Goal: Task Accomplishment & Management: Manage account settings

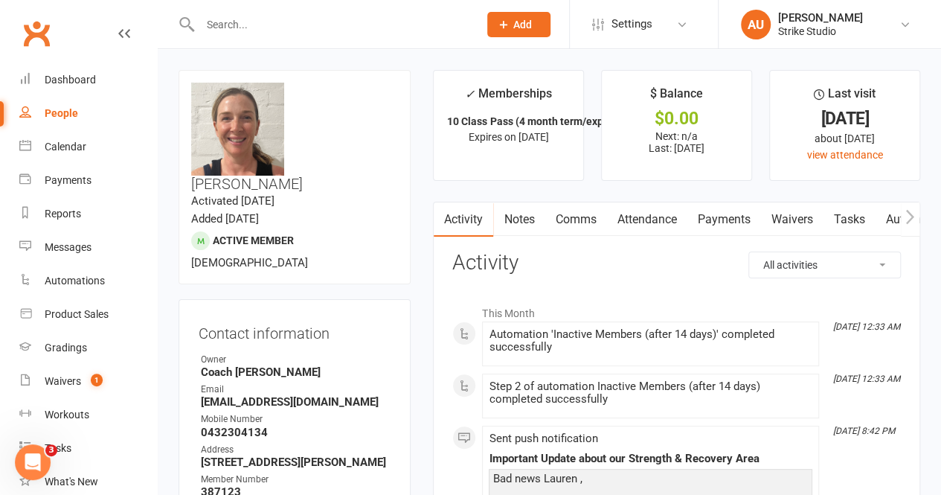
click at [49, 36] on link "Clubworx" at bounding box center [36, 33] width 37 height 37
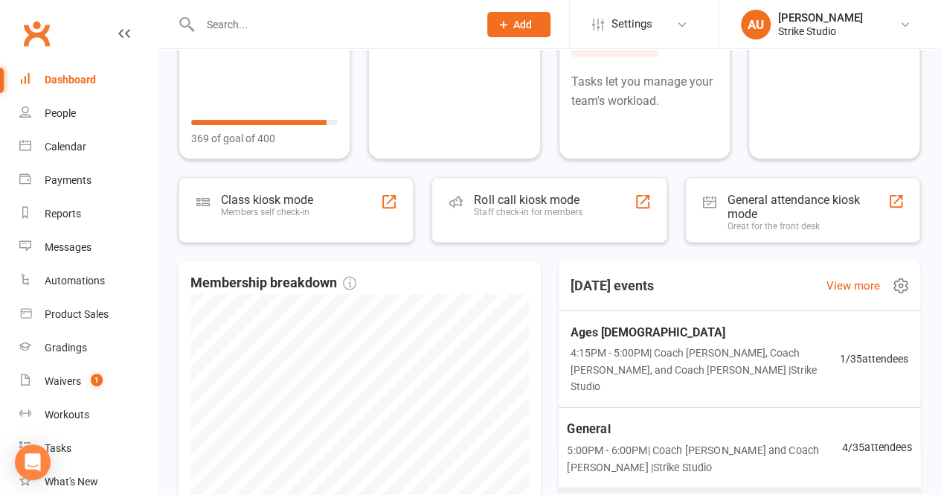
scroll to position [3, 0]
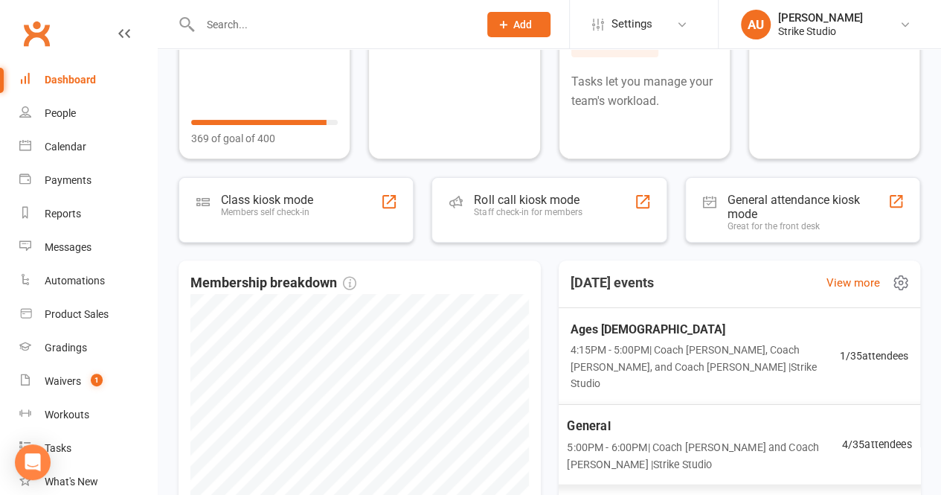
click at [625, 416] on span "General" at bounding box center [704, 425] width 274 height 19
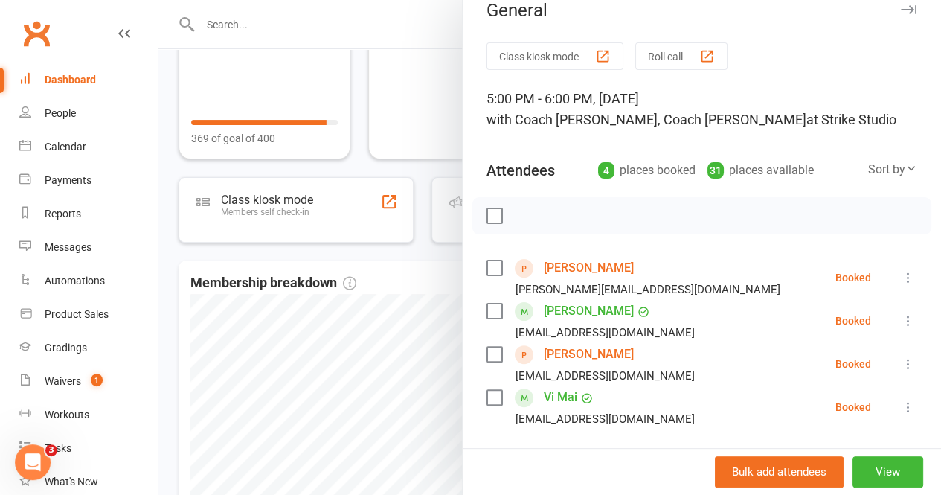
scroll to position [74, 0]
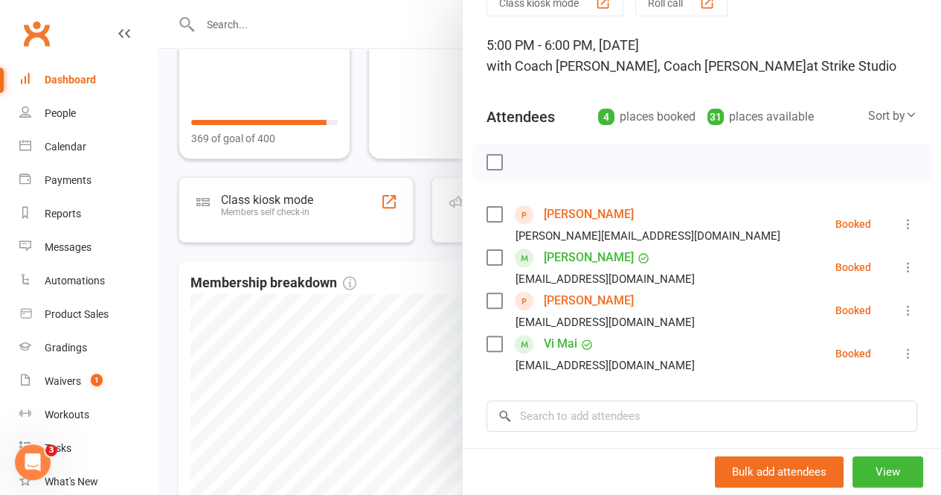
drag, startPoint x: 328, startPoint y: 343, endPoint x: 387, endPoint y: 304, distance: 70.3
click at [329, 341] on div at bounding box center [549, 247] width 783 height 495
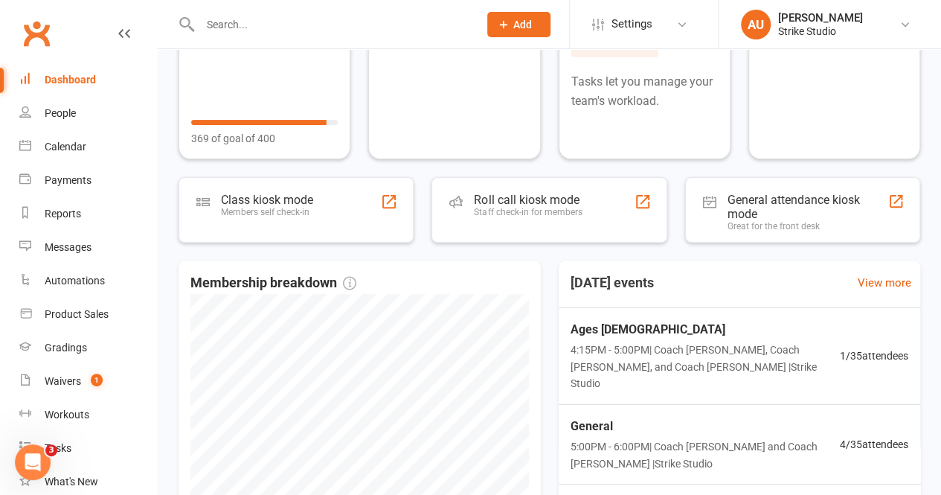
click at [248, 18] on input "text" at bounding box center [332, 24] width 273 height 21
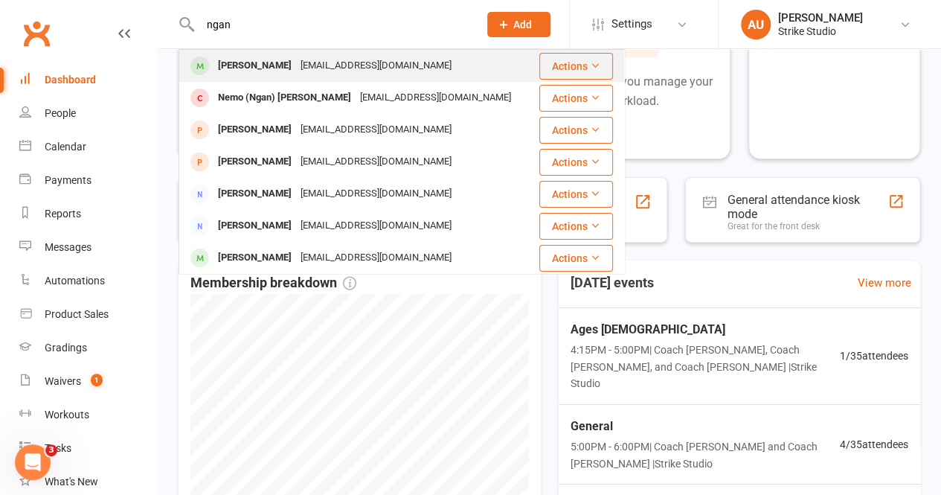
type input "ngan"
click at [268, 53] on div "[PERSON_NAME] [EMAIL_ADDRESS][DOMAIN_NAME]" at bounding box center [359, 66] width 358 height 30
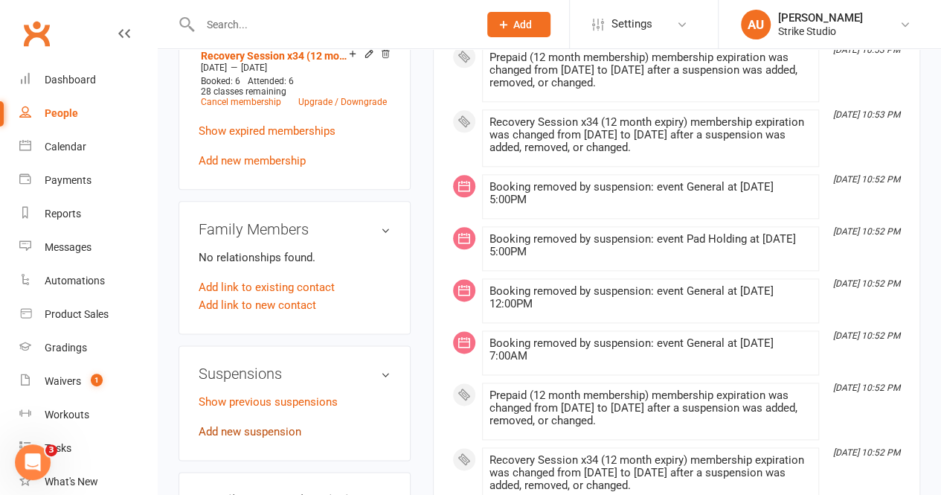
scroll to position [818, 0]
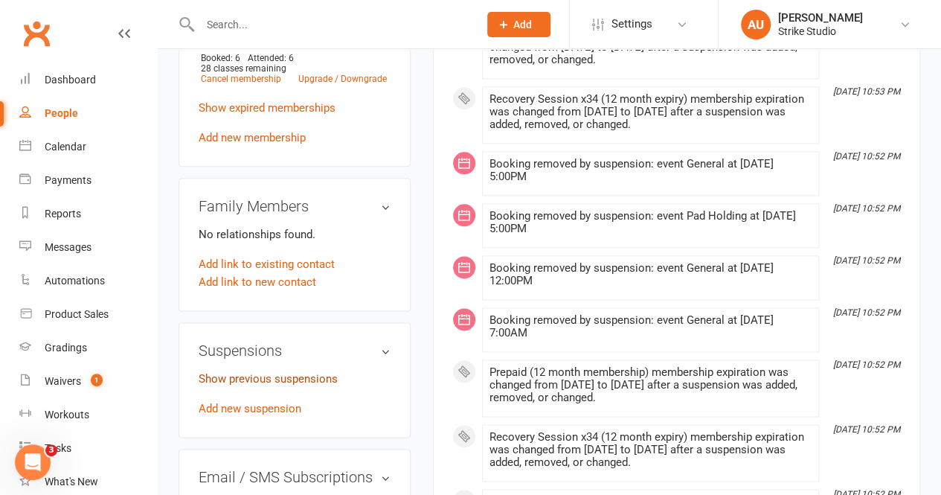
click at [284, 372] on link "Show previous suspensions" at bounding box center [268, 378] width 139 height 13
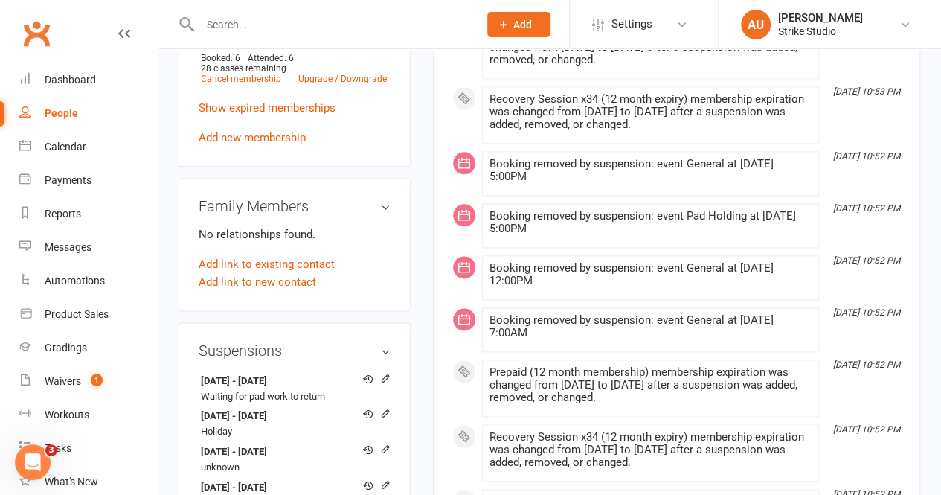
scroll to position [1264, 0]
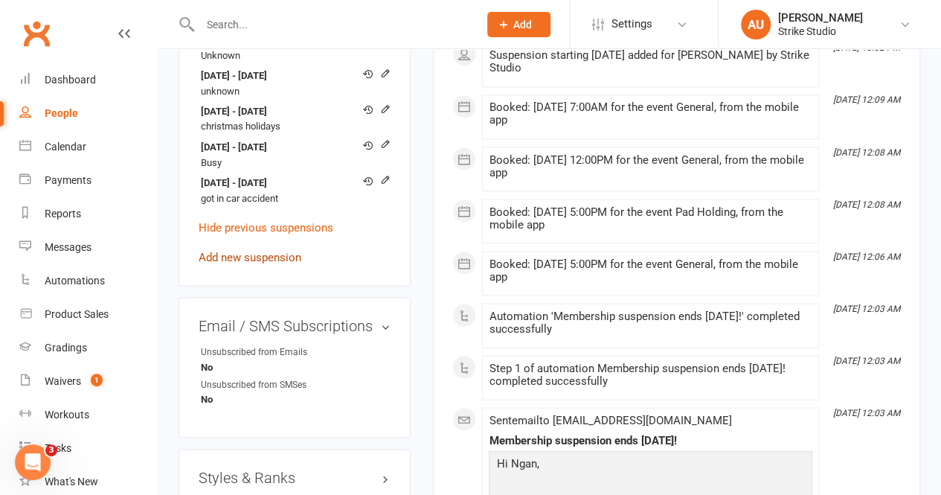
click at [271, 250] on link "Add new suspension" at bounding box center [250, 256] width 103 height 13
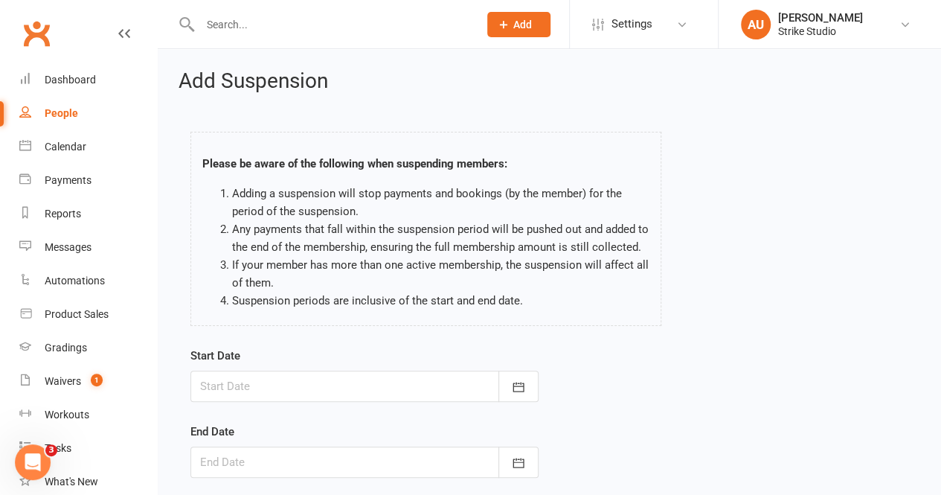
scroll to position [74, 0]
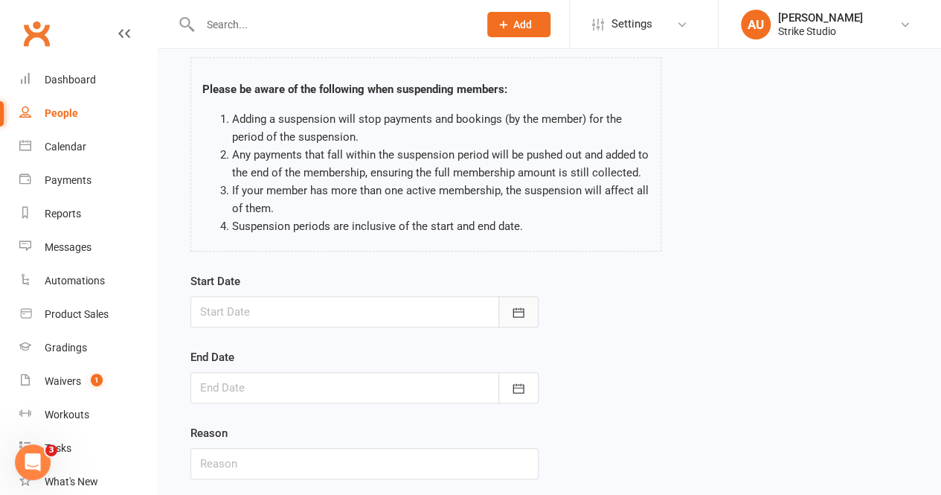
click at [503, 310] on button "button" at bounding box center [518, 311] width 40 height 31
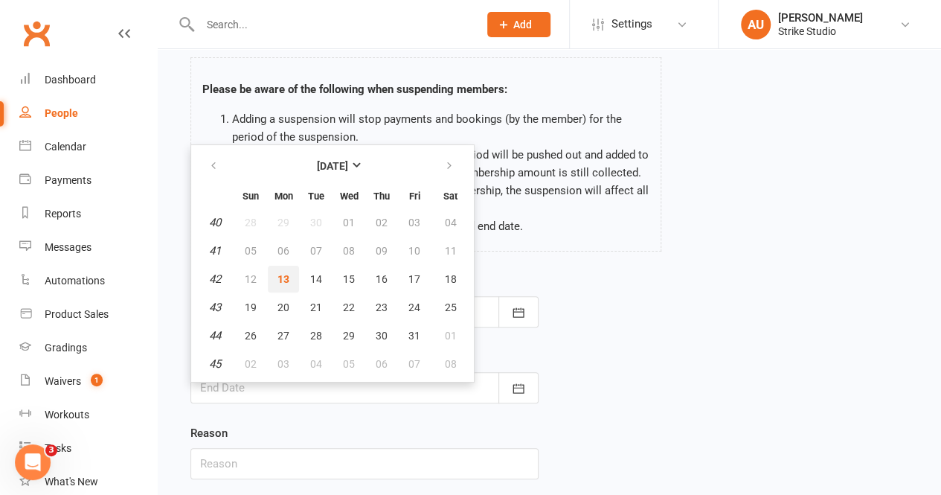
click at [288, 274] on span "13" at bounding box center [283, 279] width 12 height 12
type input "[DATE]"
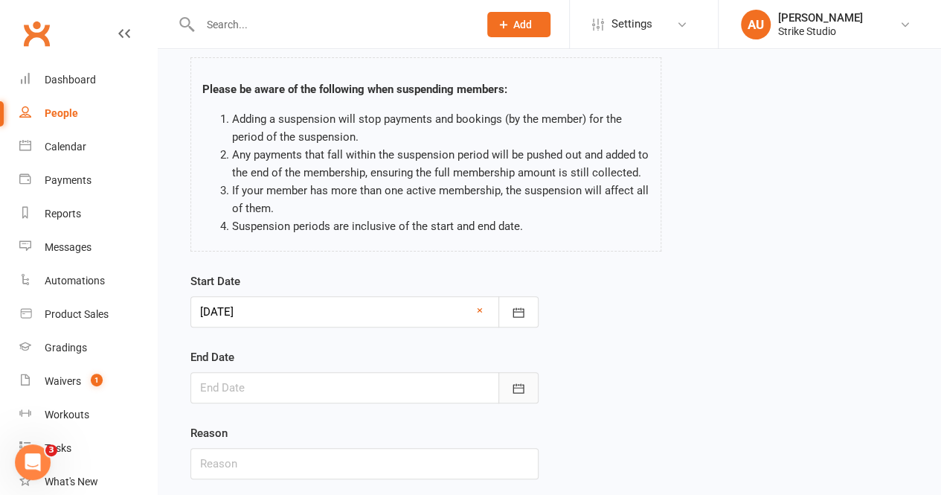
click at [528, 376] on button "button" at bounding box center [518, 387] width 40 height 31
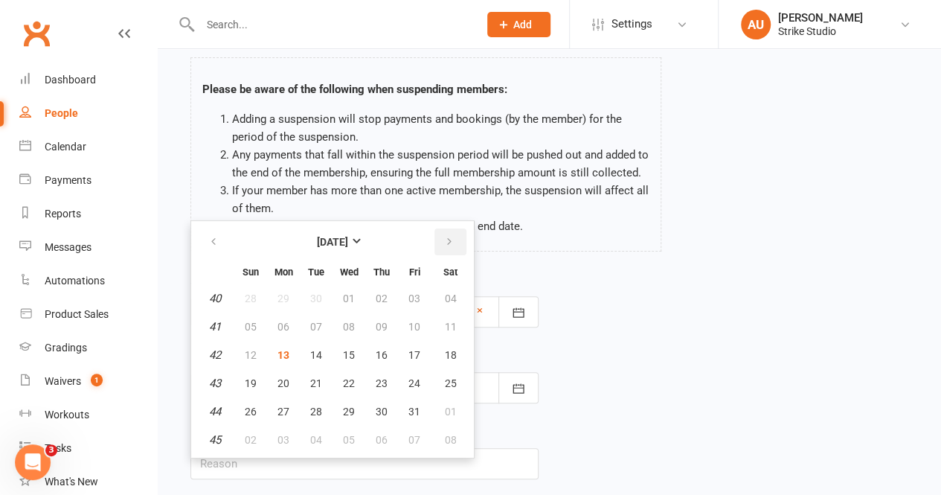
click at [444, 230] on button "button" at bounding box center [450, 241] width 32 height 27
click at [444, 237] on icon "button" at bounding box center [449, 242] width 10 height 12
click at [448, 238] on icon "button" at bounding box center [449, 242] width 10 height 12
drag, startPoint x: 293, startPoint y: 328, endPoint x: 311, endPoint y: 324, distance: 18.4
click at [295, 328] on button "05" at bounding box center [283, 326] width 31 height 27
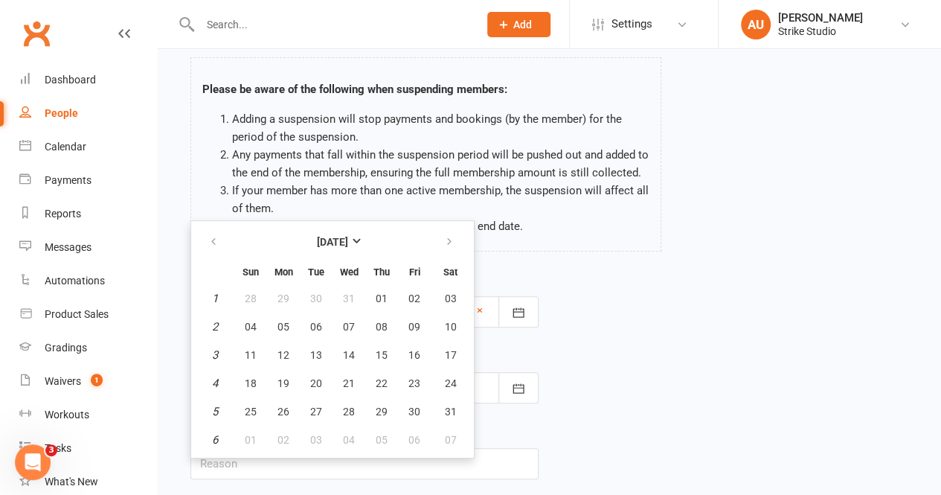
type input "[DATE]"
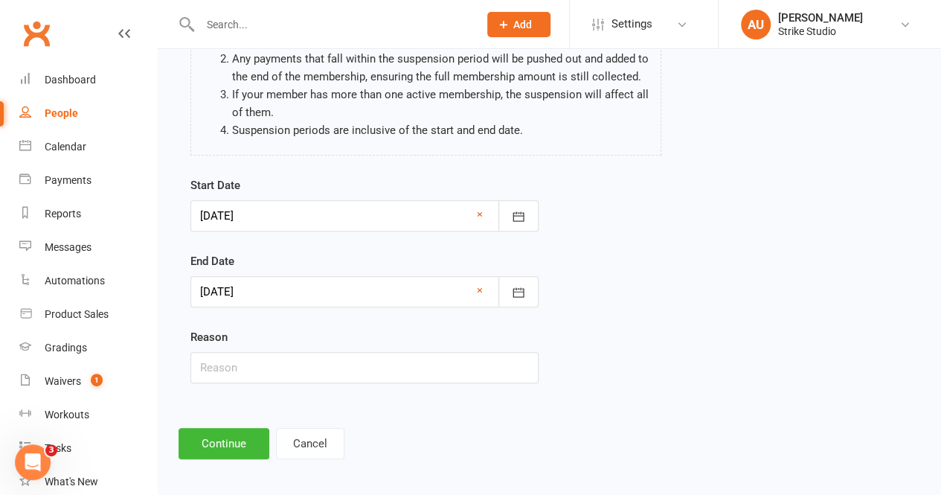
scroll to position [174, 0]
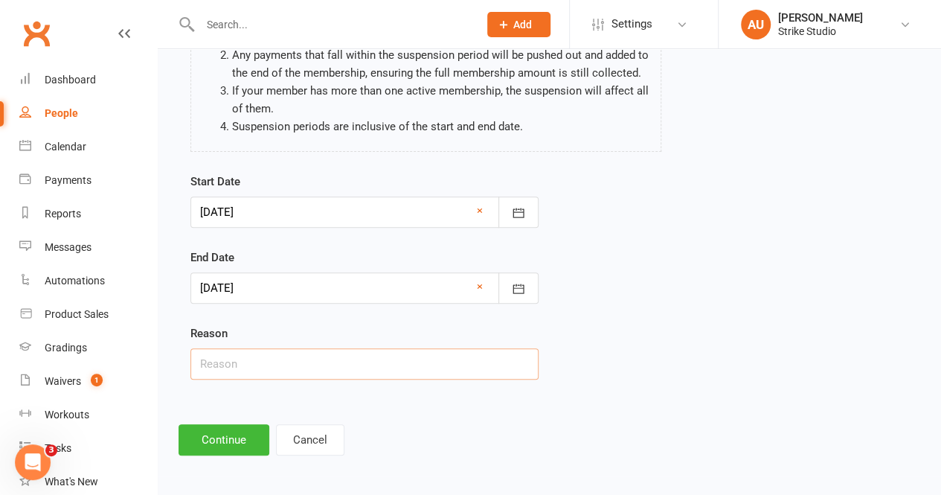
click at [272, 368] on input "text" at bounding box center [364, 363] width 348 height 31
type input "unwell"
click at [254, 431] on button "Continue" at bounding box center [223, 439] width 91 height 31
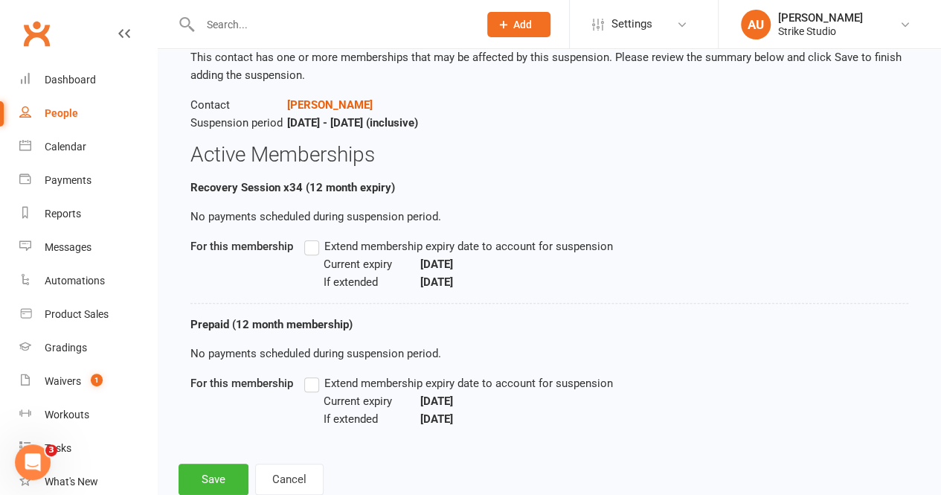
scroll to position [141, 0]
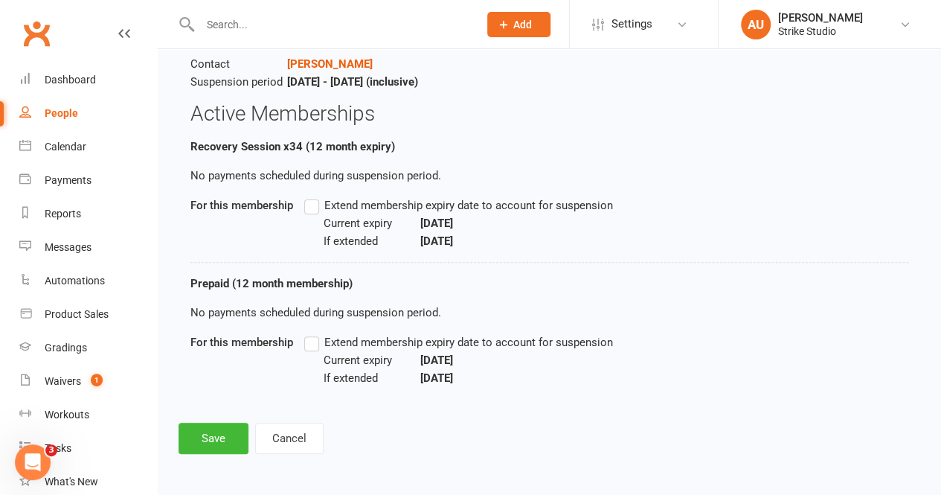
click at [308, 350] on div "Extend membership expiry date to account for suspension Current expiry [DATE] I…" at bounding box center [532, 360] width 456 height 54
click at [317, 343] on label "Extend membership expiry date to account for suspension" at bounding box center [458, 342] width 309 height 18
click at [314, 333] on input "Extend membership expiry date to account for suspension" at bounding box center [309, 333] width 10 height 0
click at [309, 206] on label "Extend membership expiry date to account for suspension" at bounding box center [458, 205] width 309 height 18
click at [309, 196] on input "Extend membership expiry date to account for suspension" at bounding box center [309, 196] width 10 height 0
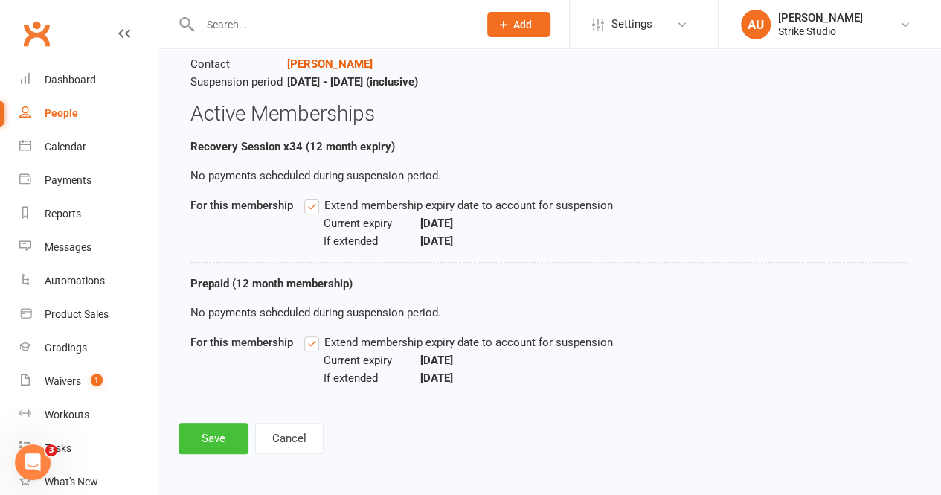
click at [219, 443] on button "Save" at bounding box center [213, 437] width 70 height 31
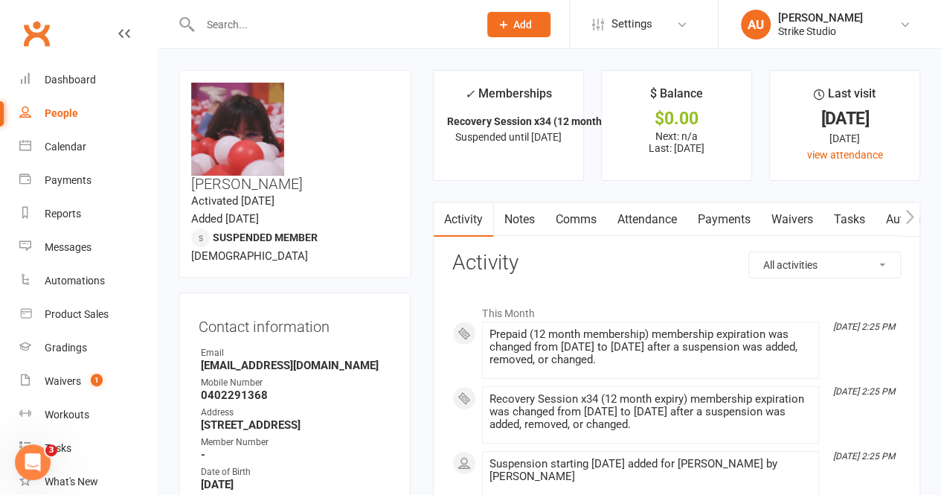
click at [275, 19] on input "text" at bounding box center [332, 24] width 273 height 21
paste input "[PERSON_NAME]"
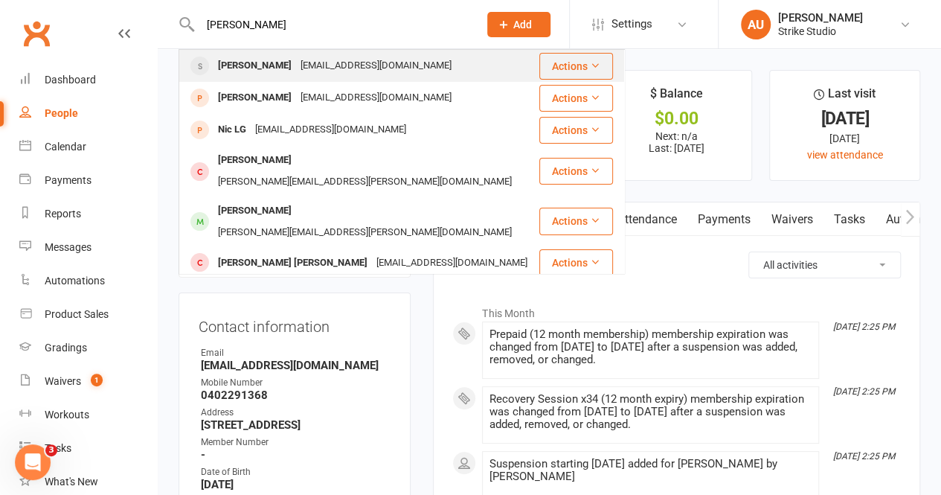
type input "[PERSON_NAME]"
click at [321, 68] on div "[EMAIL_ADDRESS][DOMAIN_NAME]" at bounding box center [376, 66] width 160 height 22
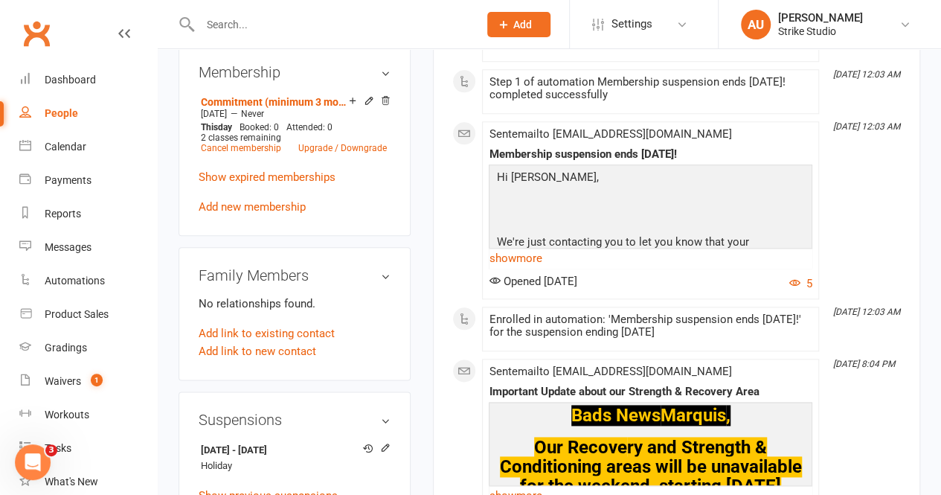
scroll to position [818, 0]
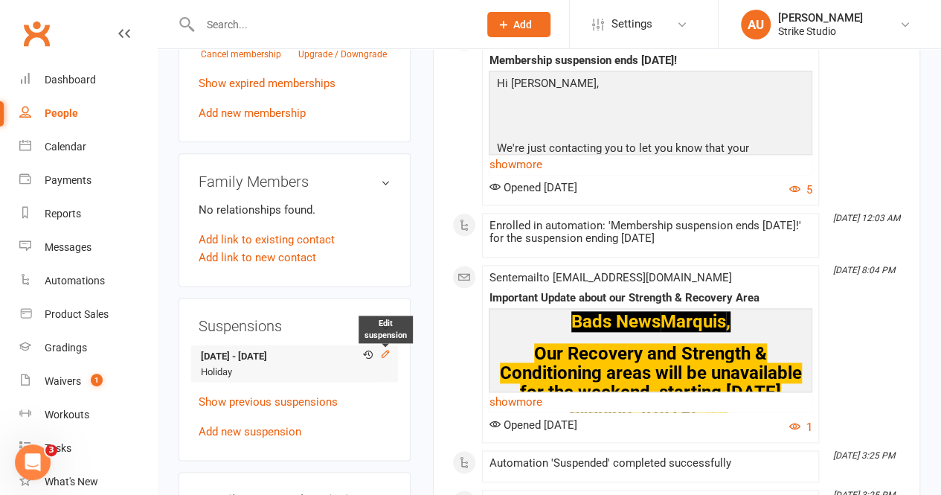
click at [384, 348] on icon at bounding box center [385, 353] width 10 height 10
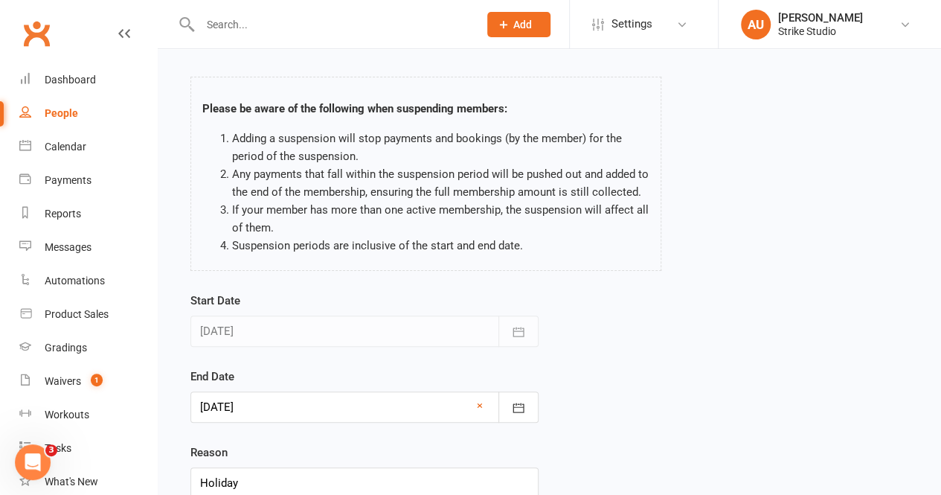
scroll to position [74, 0]
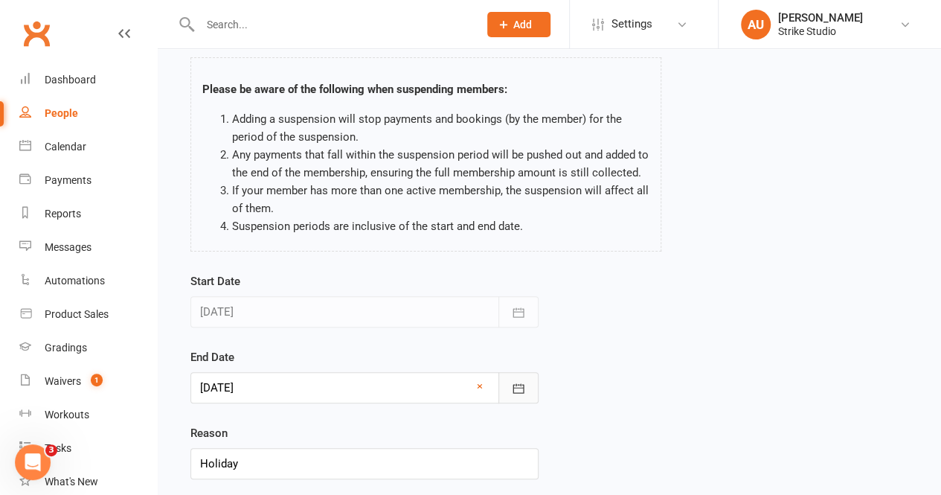
click at [513, 387] on icon "button" at bounding box center [517, 388] width 11 height 10
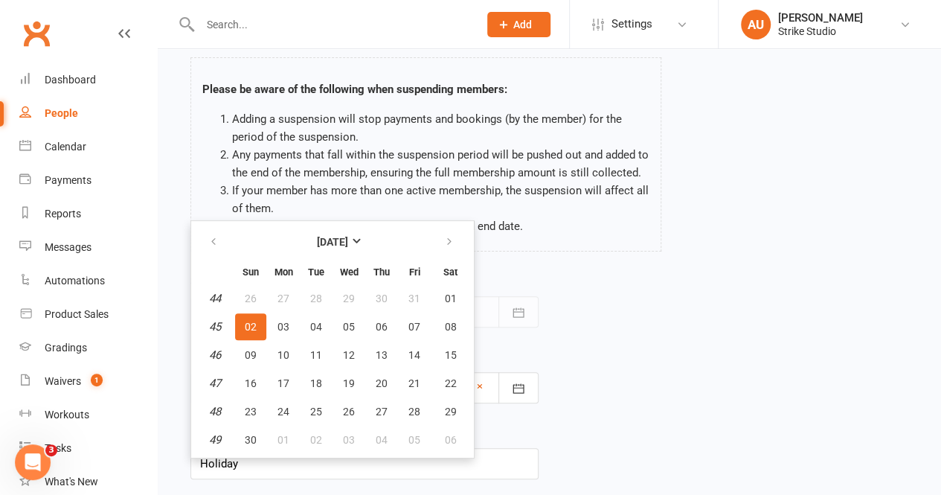
click at [118, 34] on icon at bounding box center [124, 34] width 12 height 12
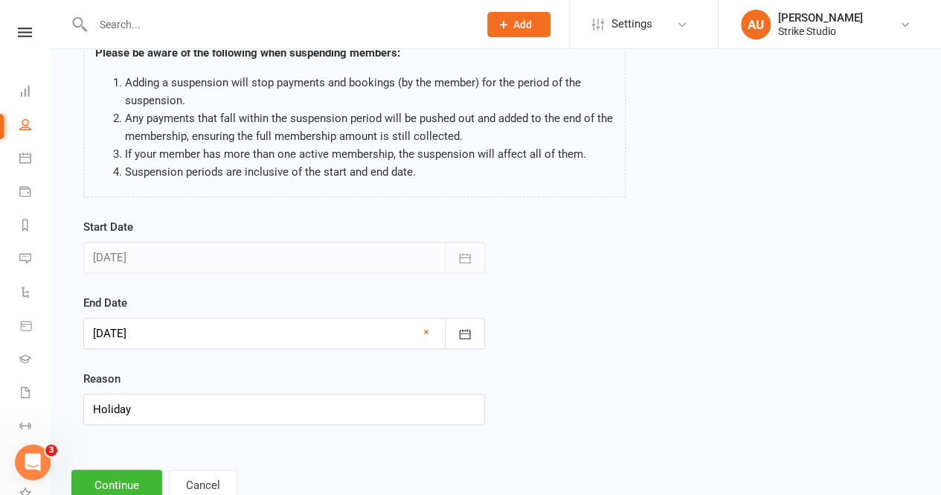
scroll to position [156, 0]
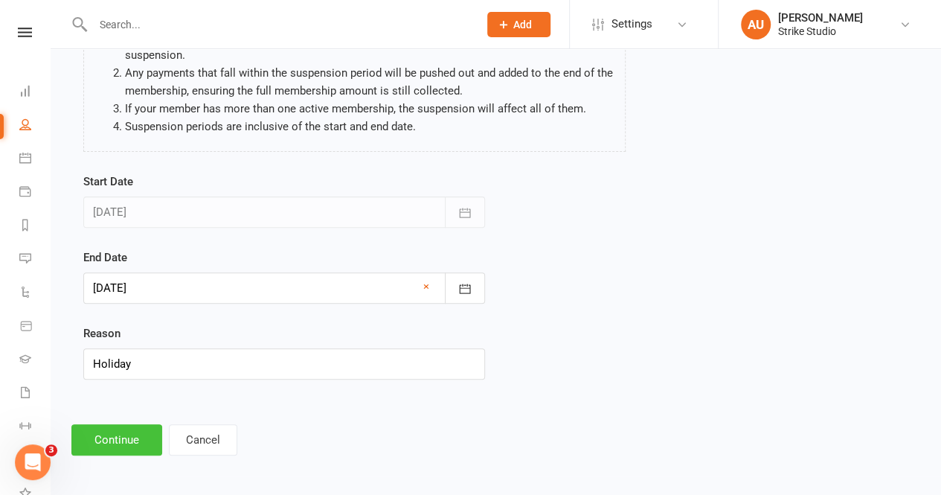
click at [77, 437] on button "Continue" at bounding box center [116, 439] width 91 height 31
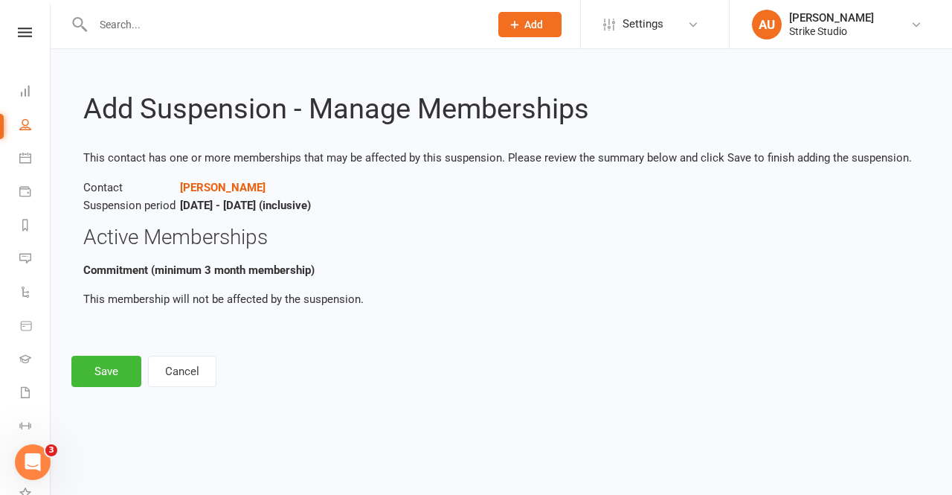
click at [13, 37] on div "Clubworx" at bounding box center [25, 52] width 50 height 48
click at [131, 358] on button "Save" at bounding box center [106, 370] width 70 height 31
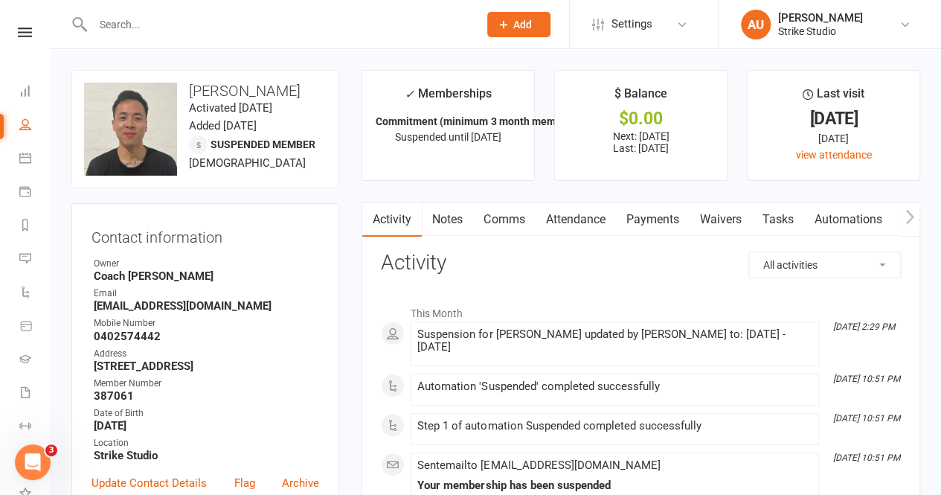
click at [156, 26] on input "text" at bounding box center [278, 24] width 379 height 21
paste input "[PERSON_NAME][EMAIL_ADDRESS][PERSON_NAME][DOMAIN_NAME]"
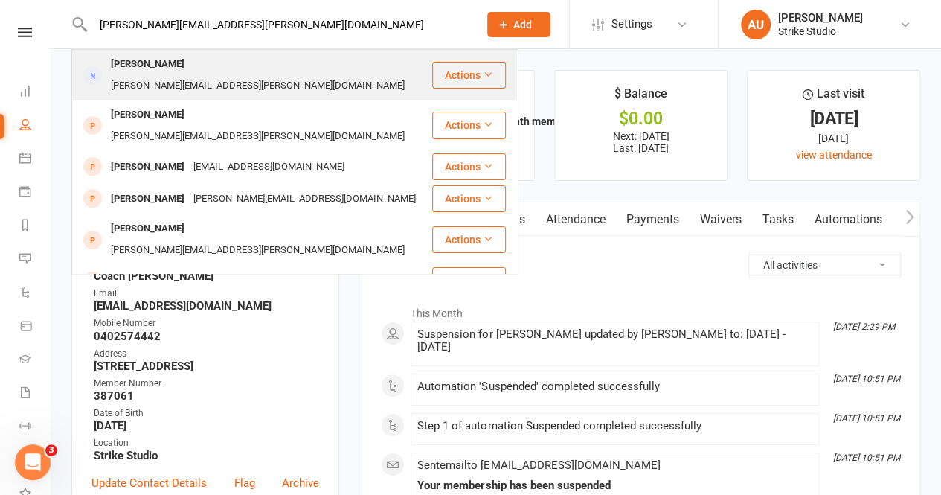
type input "[PERSON_NAME][EMAIL_ADDRESS][PERSON_NAME][DOMAIN_NAME]"
click at [221, 75] on div "[PERSON_NAME][EMAIL_ADDRESS][PERSON_NAME][DOMAIN_NAME]" at bounding box center [257, 86] width 303 height 22
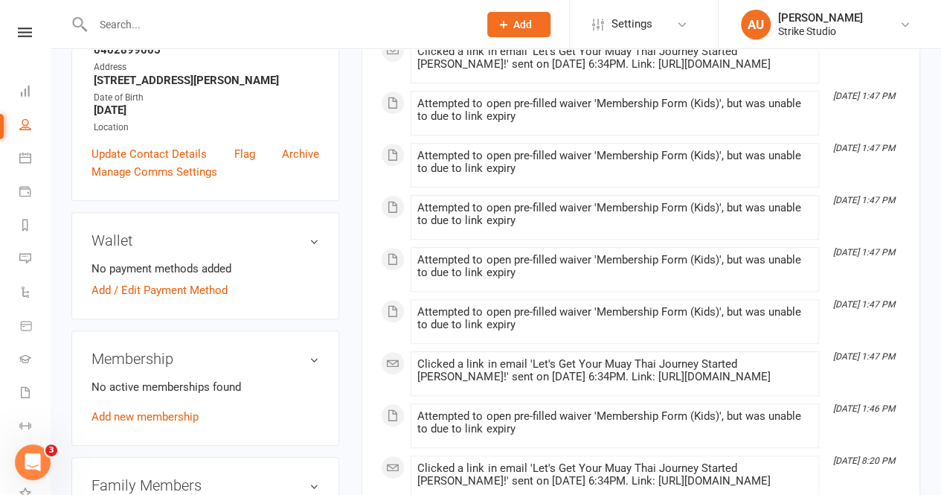
scroll to position [446, 0]
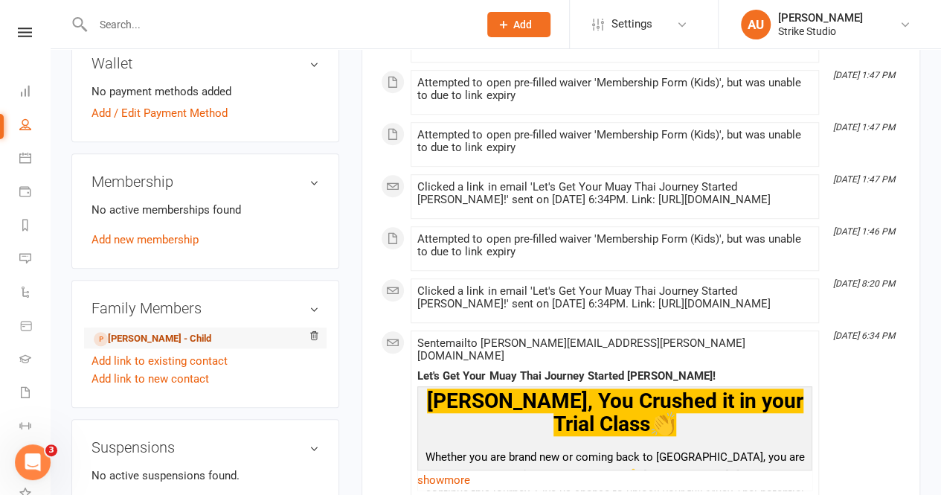
click at [146, 331] on link "[PERSON_NAME] - Child" at bounding box center [153, 339] width 118 height 16
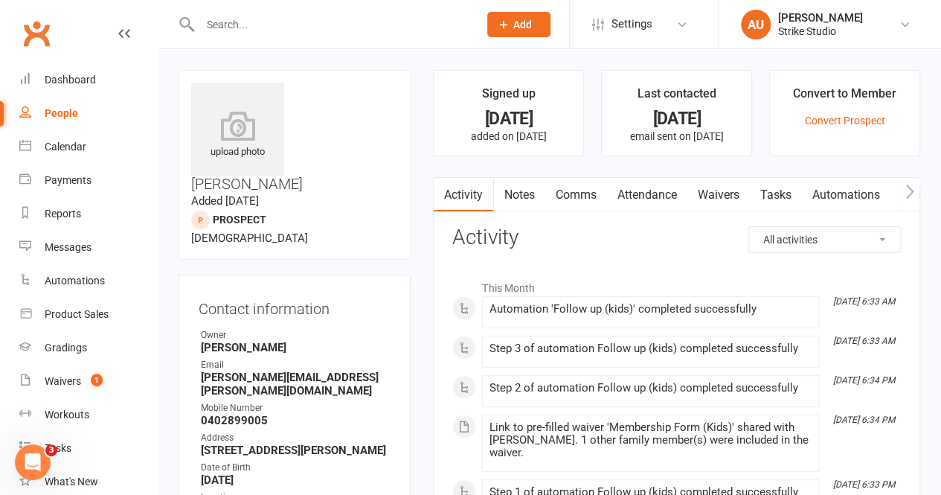
click at [714, 205] on link "Waivers" at bounding box center [717, 195] width 62 height 34
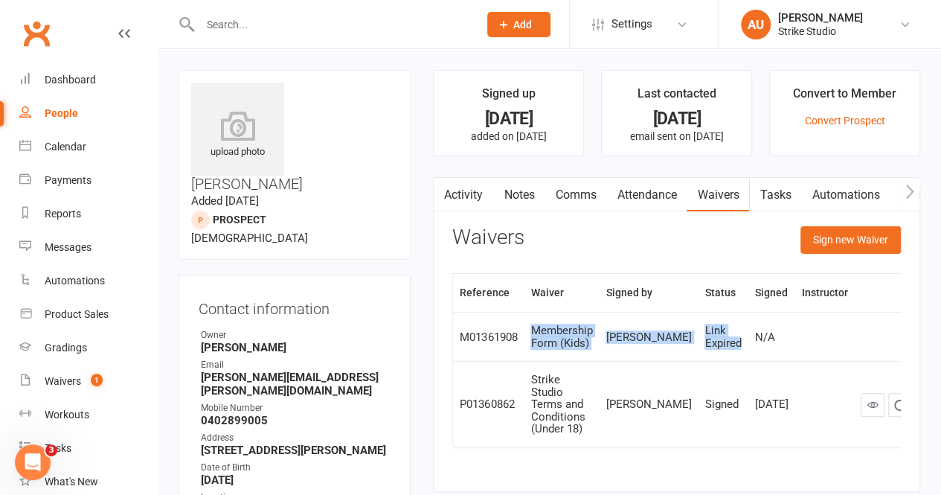
drag, startPoint x: 518, startPoint y: 342, endPoint x: 709, endPoint y: 338, distance: 190.4
click at [709, 338] on tr "M01361908 Membership Form (Kids) [PERSON_NAME] Link Expired N/A" at bounding box center [699, 336] width 493 height 49
click at [709, 338] on div "Link Expired" at bounding box center [722, 336] width 36 height 25
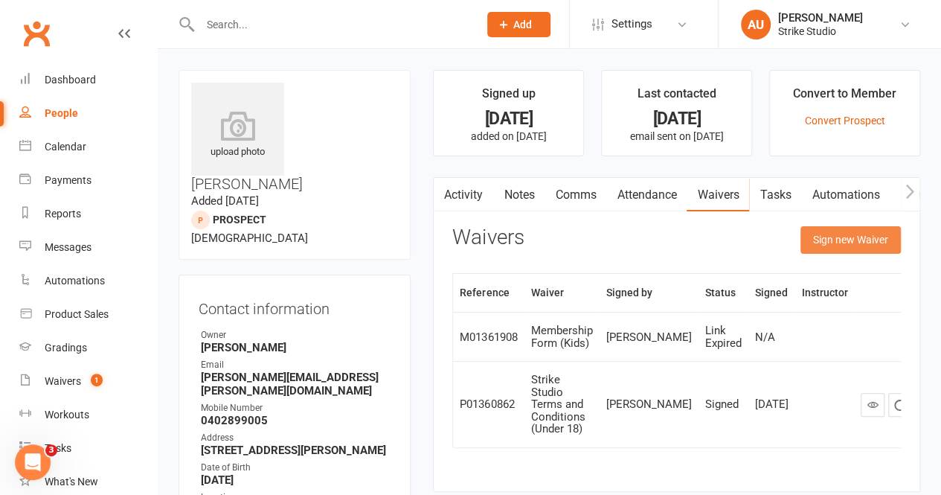
click at [853, 248] on button "Sign new Waiver" at bounding box center [850, 239] width 100 height 27
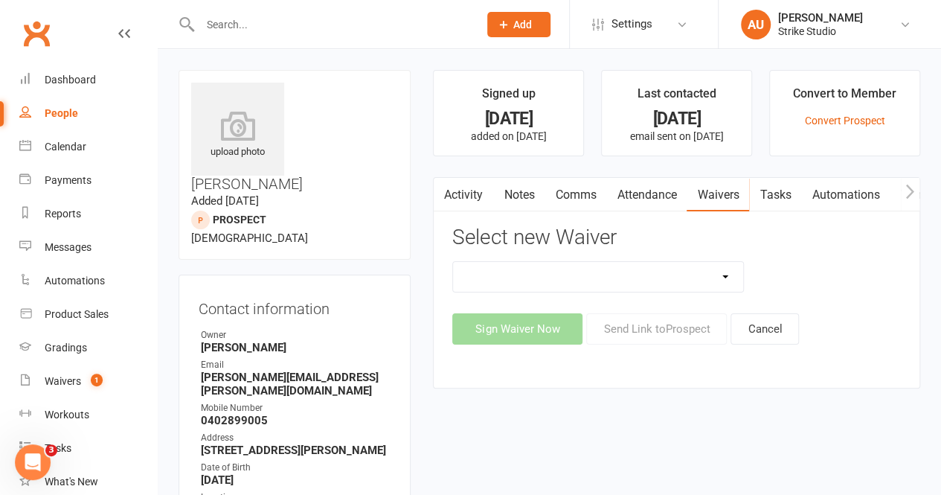
click at [682, 283] on select "Competitors Release & Liability Of Waiver (under 18) Kick Start - Competitors W…" at bounding box center [598, 277] width 290 height 30
select select "13088"
click at [453, 262] on select "Competitors Release & Liability Of Waiver (under 18) Kick Start - Competitors W…" at bounding box center [598, 277] width 290 height 30
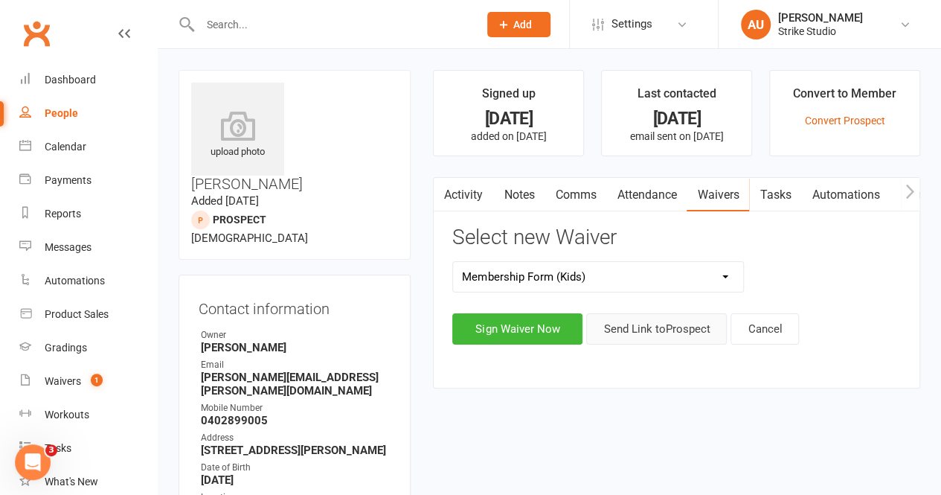
click at [647, 329] on button "Send Link to [GEOGRAPHIC_DATA]" at bounding box center [656, 328] width 141 height 31
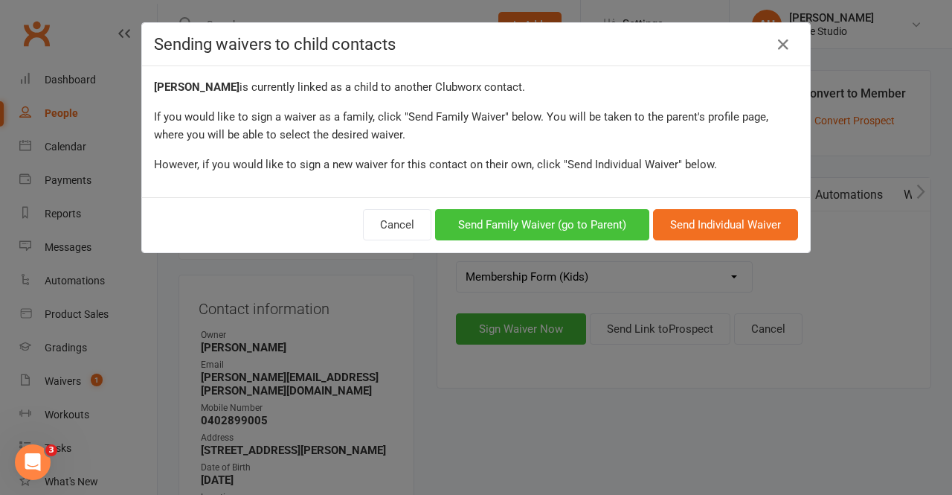
click at [613, 230] on button "Send Family Waiver (go to Parent)" at bounding box center [542, 224] width 214 height 31
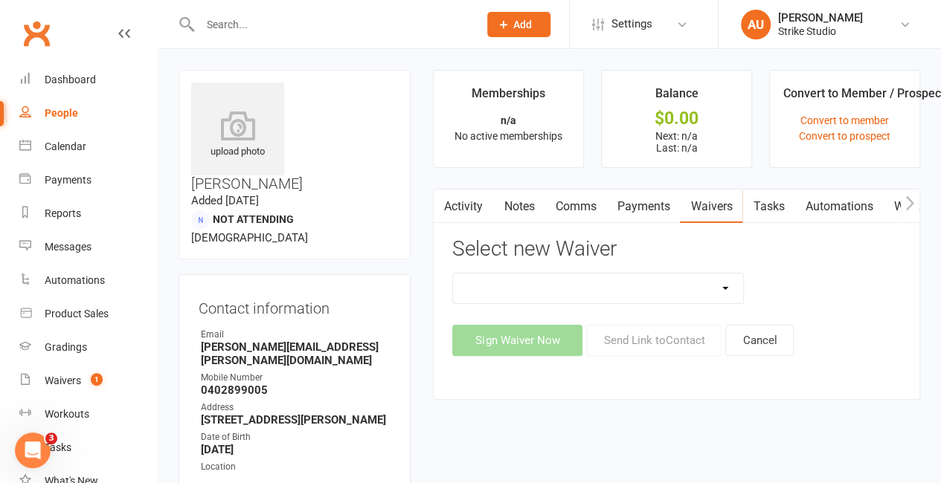
click at [629, 302] on select "Competitors Release & Liability Of Waiver (under 18) Kick Start - Competitors W…" at bounding box center [598, 289] width 290 height 30
select select "13088"
click at [453, 274] on select "Competitors Release & Liability Of Waiver (under 18) Kick Start - Competitors W…" at bounding box center [598, 289] width 290 height 30
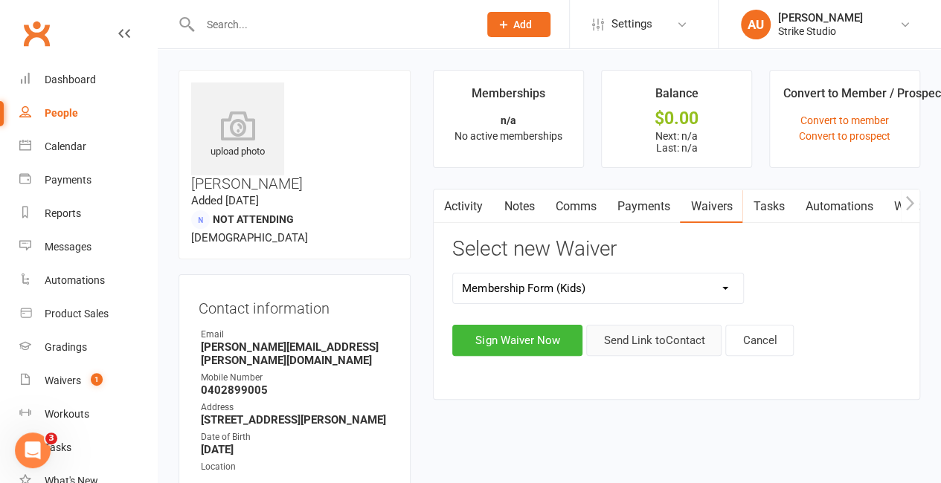
click at [649, 351] on button "Send Link to Contact" at bounding box center [653, 340] width 135 height 31
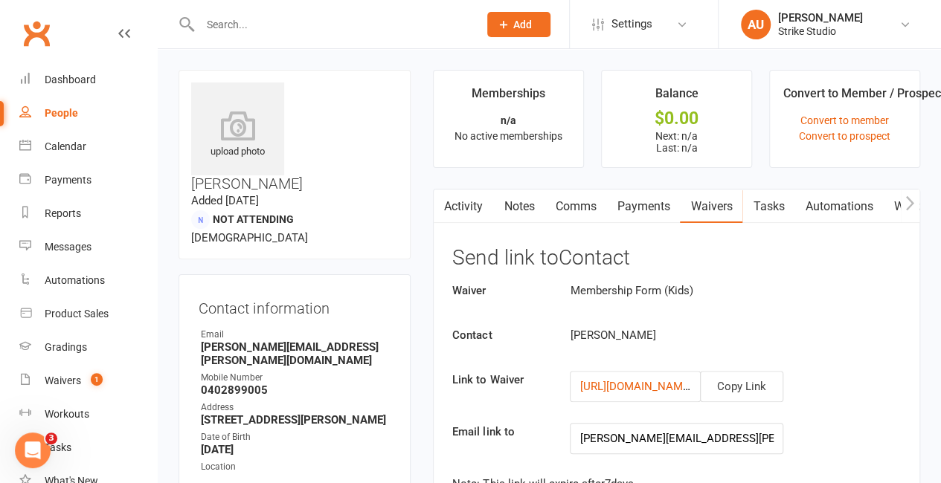
scroll to position [149, 0]
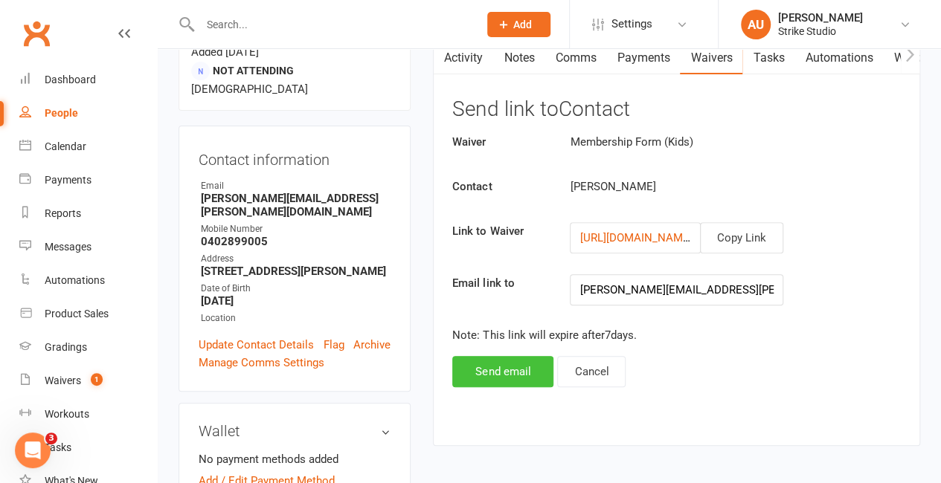
click at [489, 381] on button "Send email" at bounding box center [502, 371] width 101 height 31
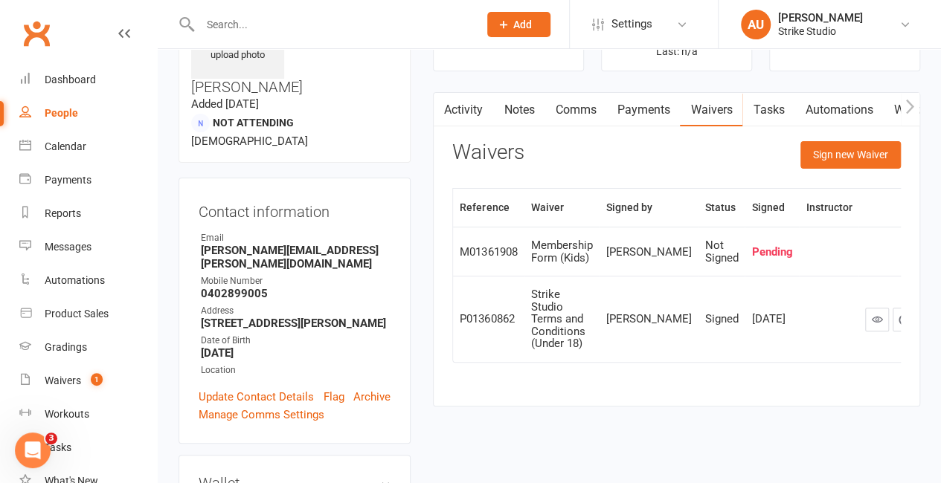
scroll to position [74, 0]
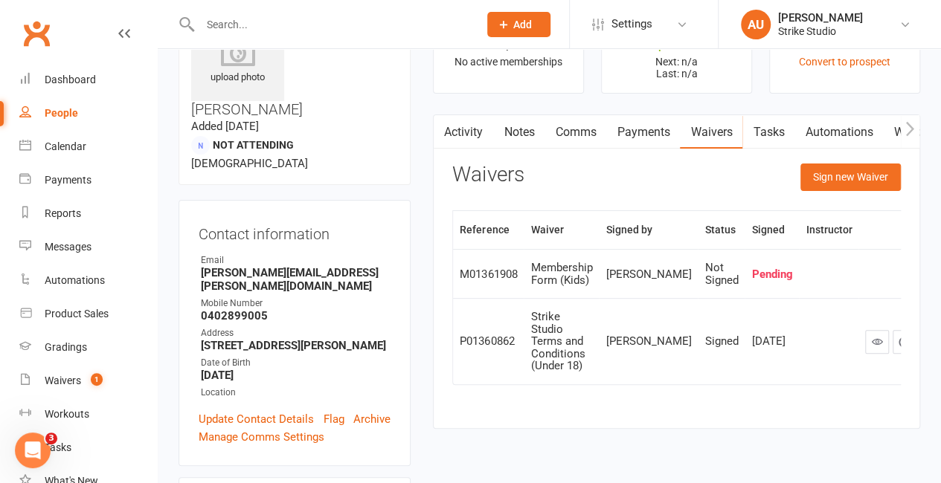
click at [478, 138] on link "Activity" at bounding box center [463, 132] width 59 height 34
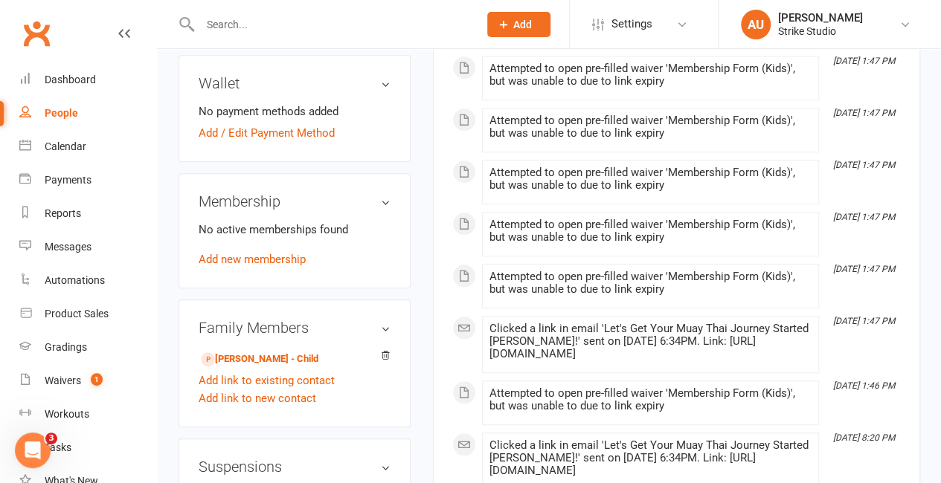
scroll to position [521, 0]
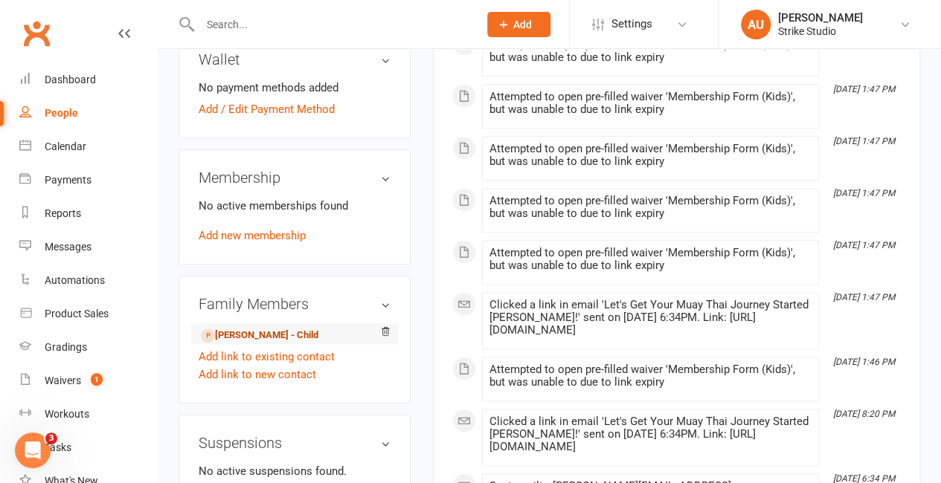
click at [297, 328] on link "[PERSON_NAME] - Child" at bounding box center [260, 336] width 118 height 16
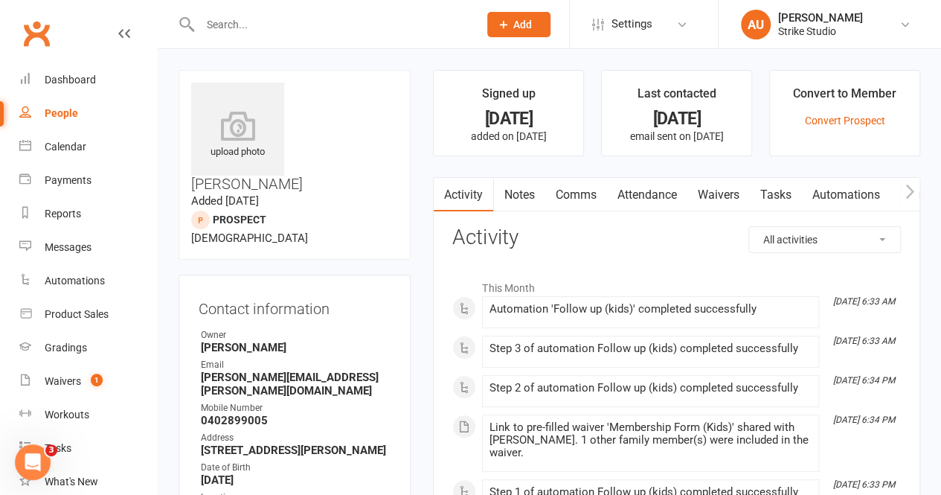
click at [641, 193] on link "Attendance" at bounding box center [646, 195] width 80 height 34
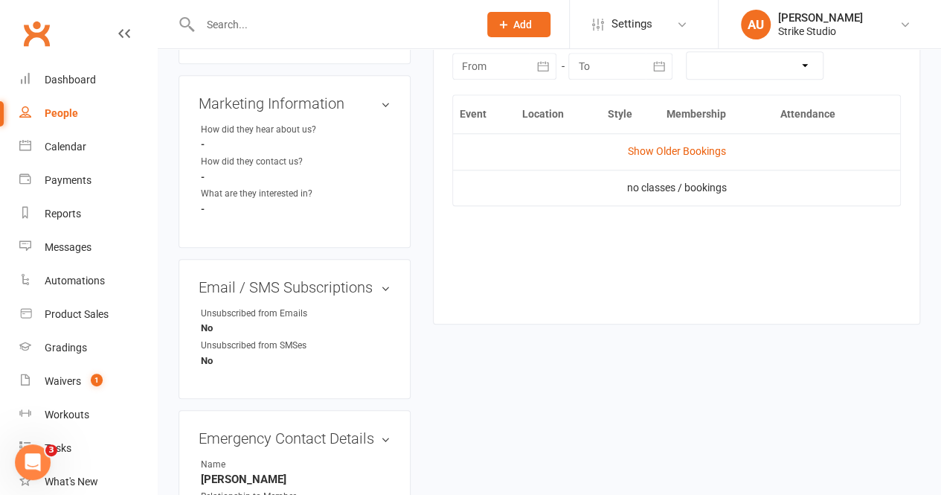
scroll to position [669, 0]
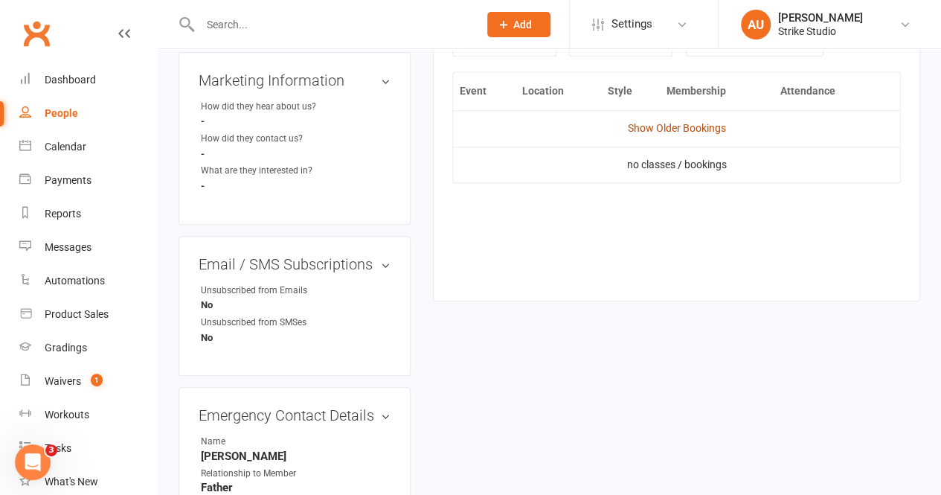
click at [698, 125] on link "Show Older Bookings" at bounding box center [677, 128] width 98 height 12
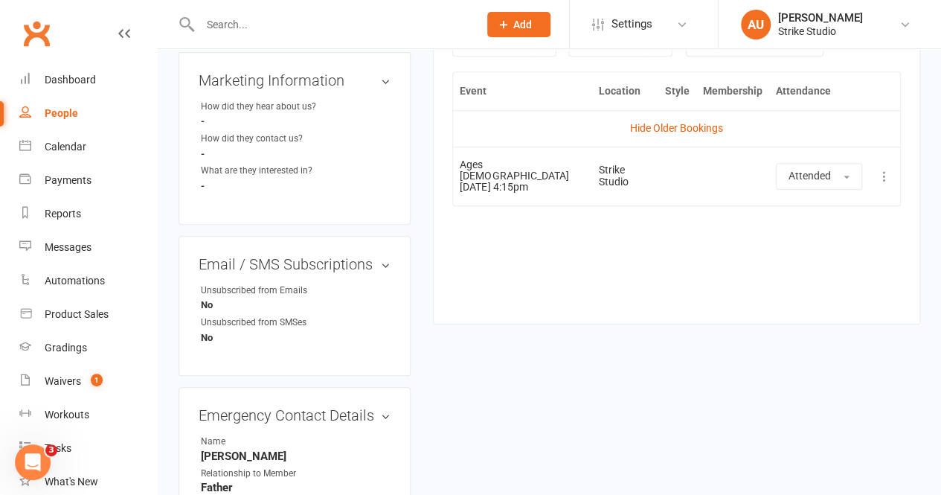
click at [247, 30] on input "text" at bounding box center [332, 24] width 273 height 21
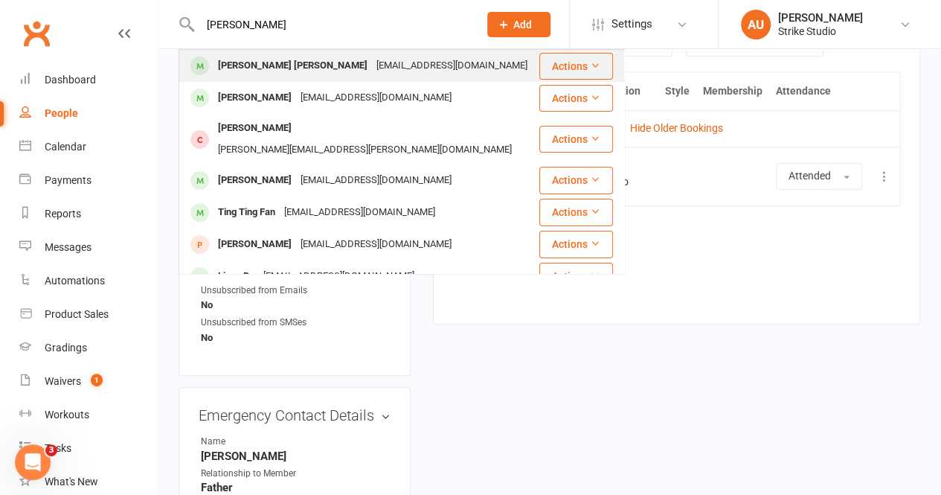
type input "[PERSON_NAME]"
click at [265, 66] on div "[PERSON_NAME] [PERSON_NAME]" at bounding box center [292, 66] width 158 height 22
